Goal: Check status: Check status

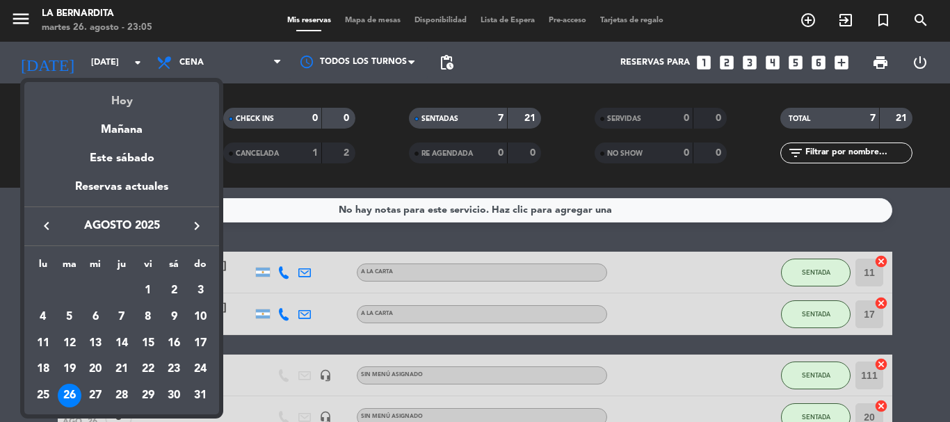
scroll to position [230, 0]
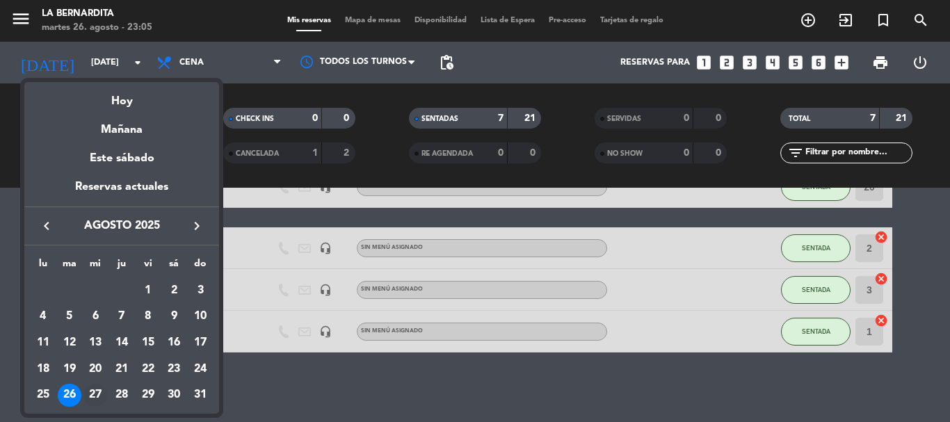
click at [95, 395] on div "27" at bounding box center [95, 396] width 24 height 24
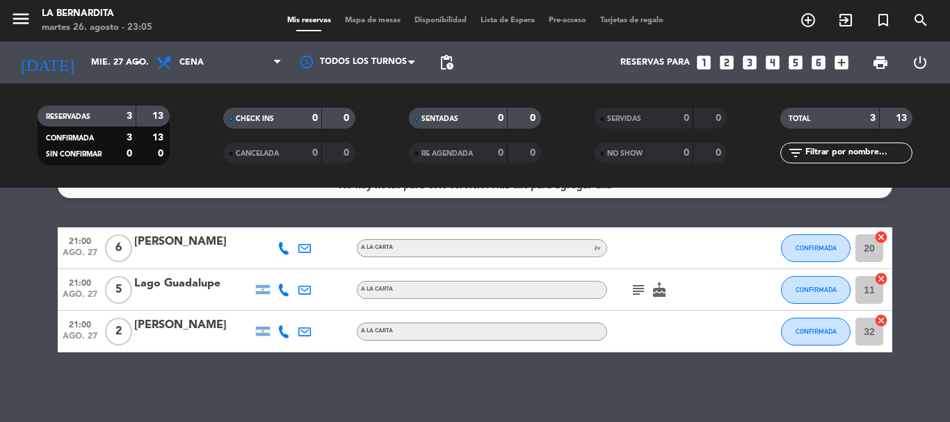
scroll to position [0, 0]
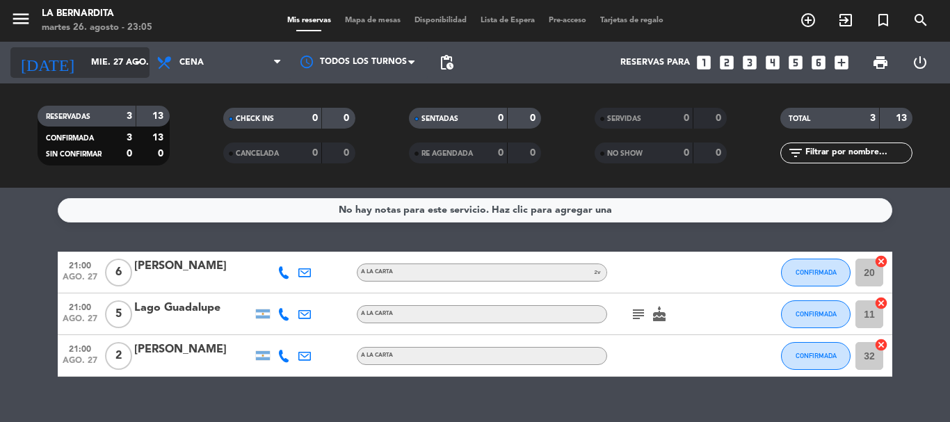
click at [134, 68] on icon "arrow_drop_down" at bounding box center [137, 62] width 17 height 17
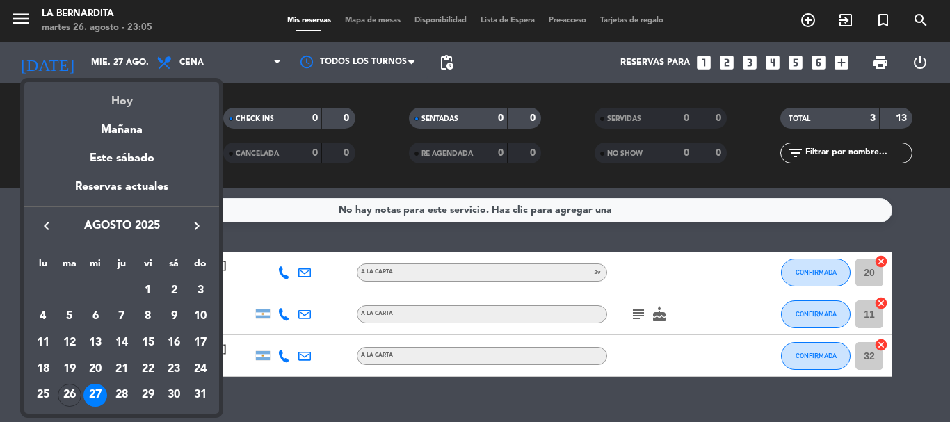
click at [134, 107] on div "Hoy" at bounding box center [121, 96] width 195 height 29
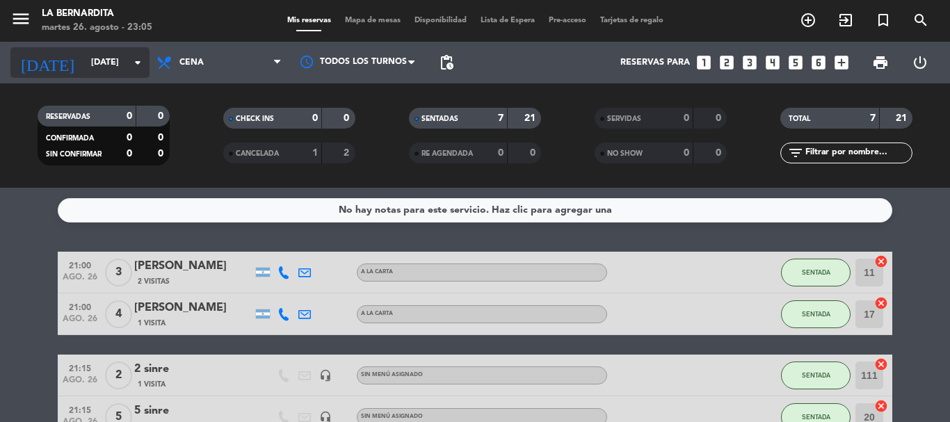
click at [96, 74] on input "[DATE]" at bounding box center [143, 63] width 118 height 24
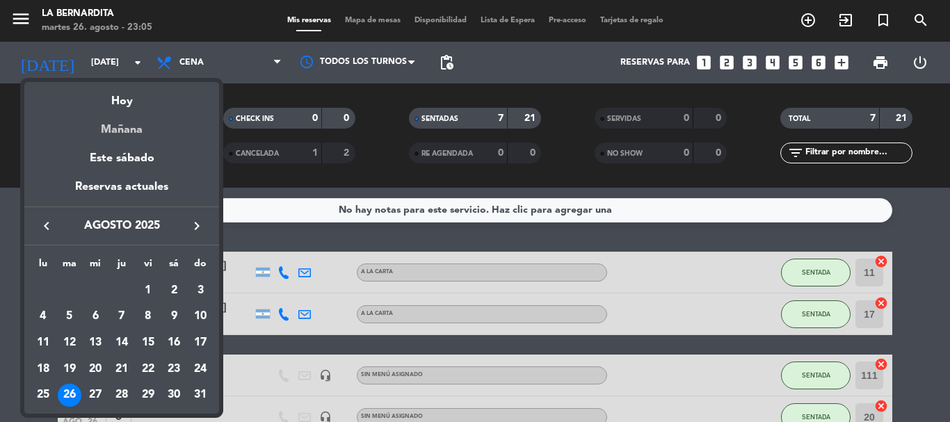
click at [108, 128] on div "Mañana" at bounding box center [121, 125] width 195 height 29
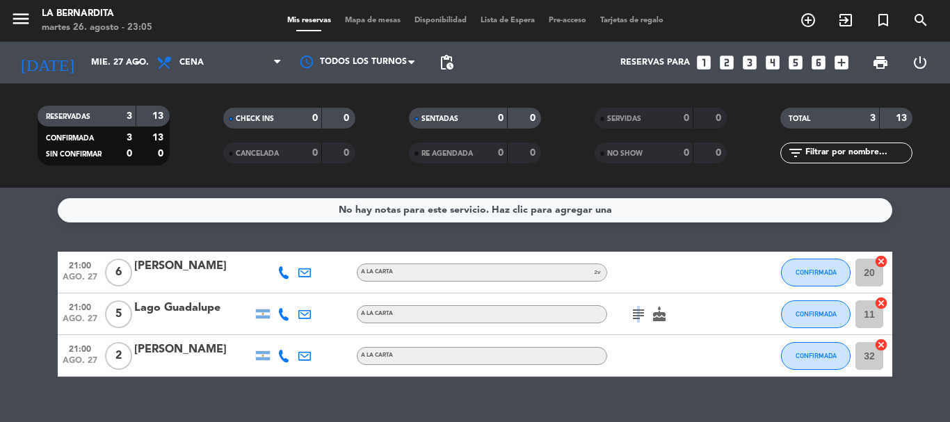
click at [636, 321] on icon "subject" at bounding box center [638, 314] width 17 height 17
click at [666, 316] on icon "cake" at bounding box center [659, 314] width 17 height 17
click at [696, 335] on div "21:00 [DATE] 5 Lago Guadalupe A LA CARTA subject cake CUMPLEAÑOS CONFIRMADA 11 …" at bounding box center [475, 314] width 835 height 42
click at [84, 74] on input "mié. 27 ago." at bounding box center [143, 63] width 118 height 24
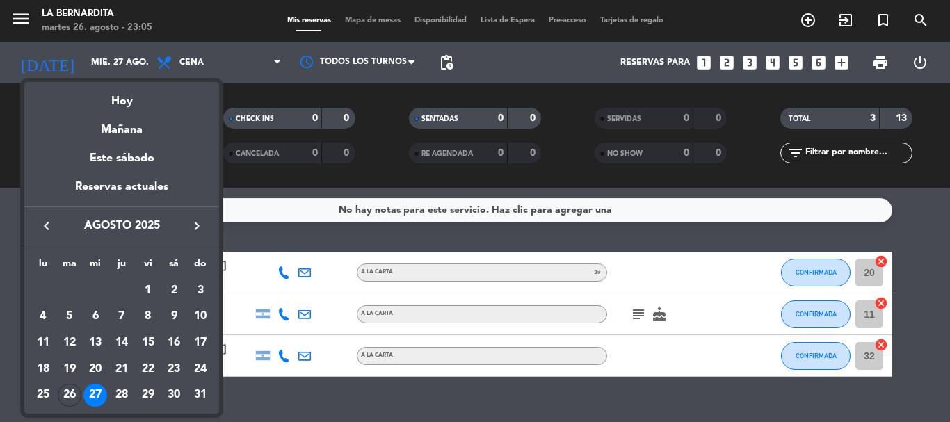
drag, startPoint x: 138, startPoint y: 105, endPoint x: 386, endPoint y: 248, distance: 286.7
click at [138, 105] on div "Hoy" at bounding box center [121, 96] width 195 height 29
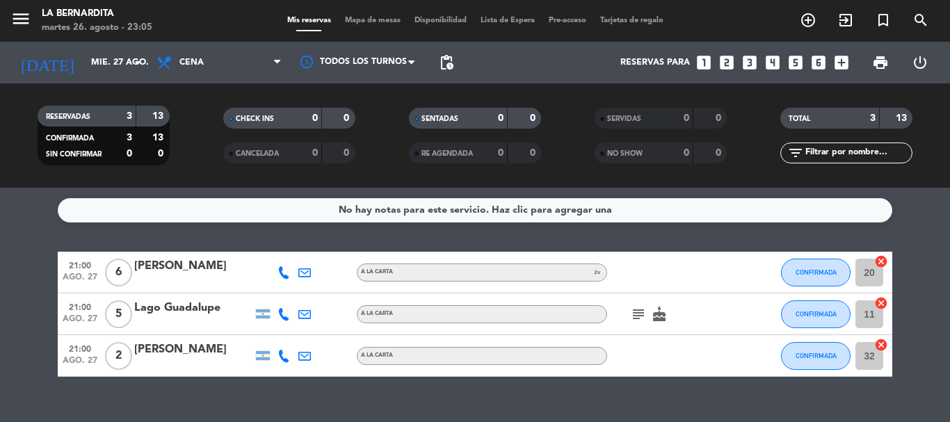
type input "[DATE]"
